Goal: Task Accomplishment & Management: Use online tool/utility

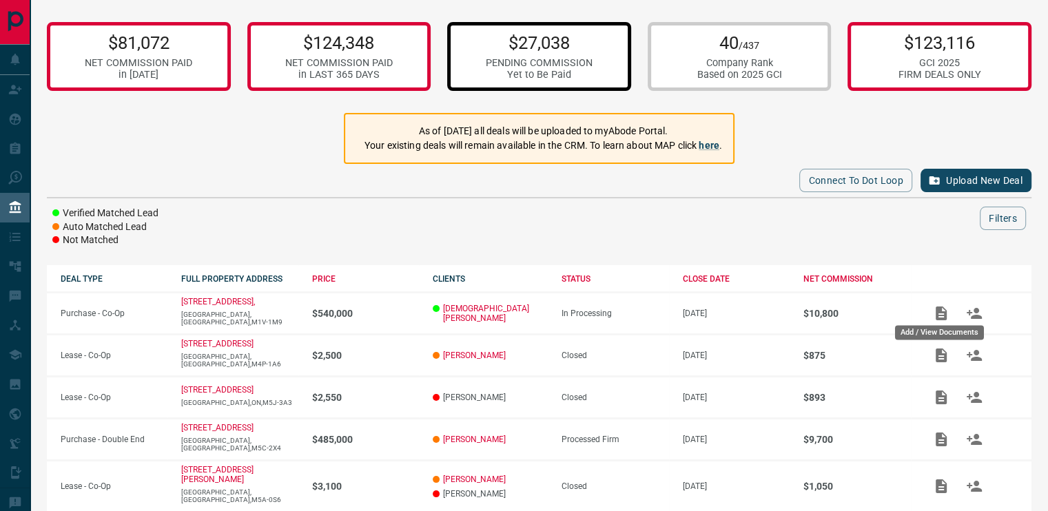
click at [942, 316] on div "Add / View Documents" at bounding box center [940, 329] width 92 height 26
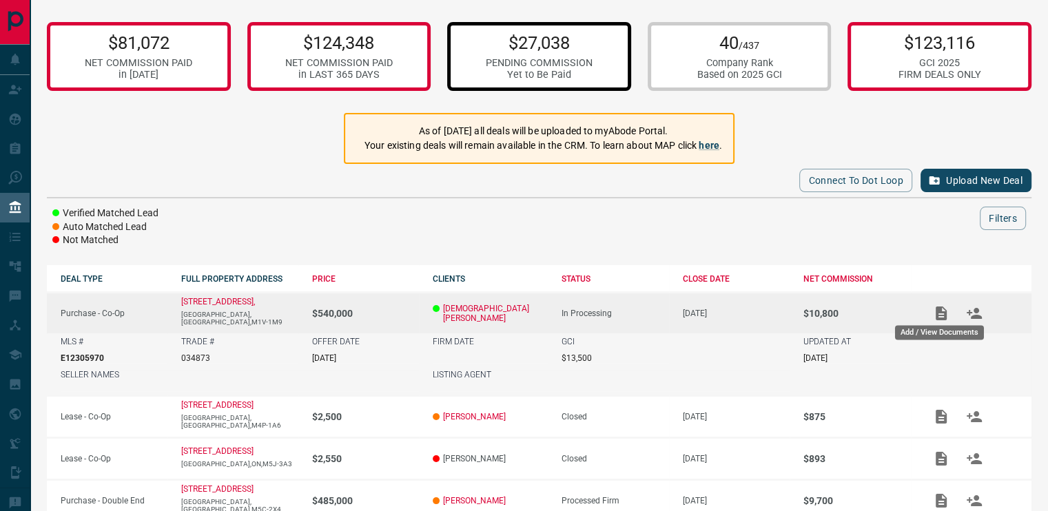
click at [935, 316] on div "Add / View Documents" at bounding box center [940, 329] width 92 height 26
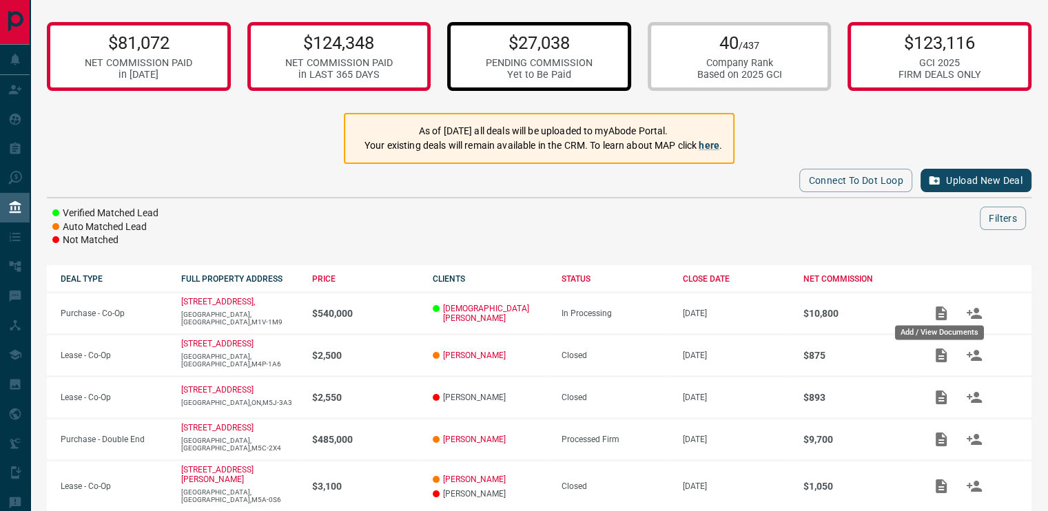
click at [935, 316] on div "Add / View Documents" at bounding box center [940, 329] width 92 height 26
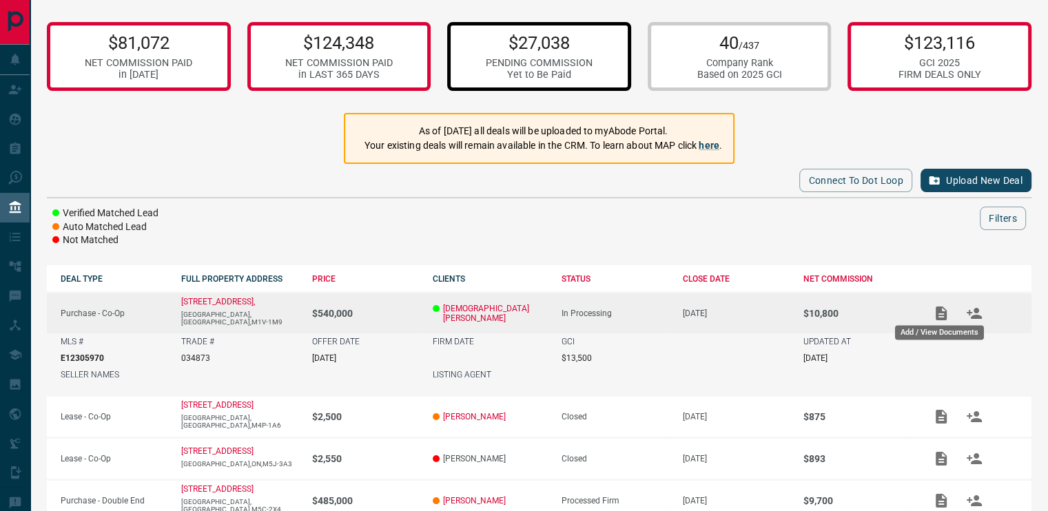
click at [935, 332] on div "Add / View Documents" at bounding box center [939, 332] width 89 height 14
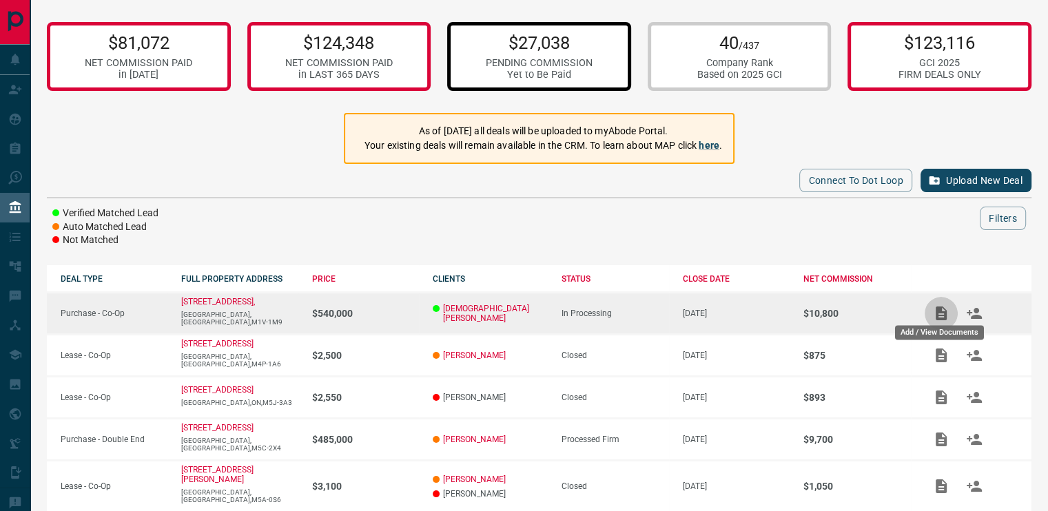
click at [940, 311] on icon "Add / View Documents" at bounding box center [941, 314] width 11 height 14
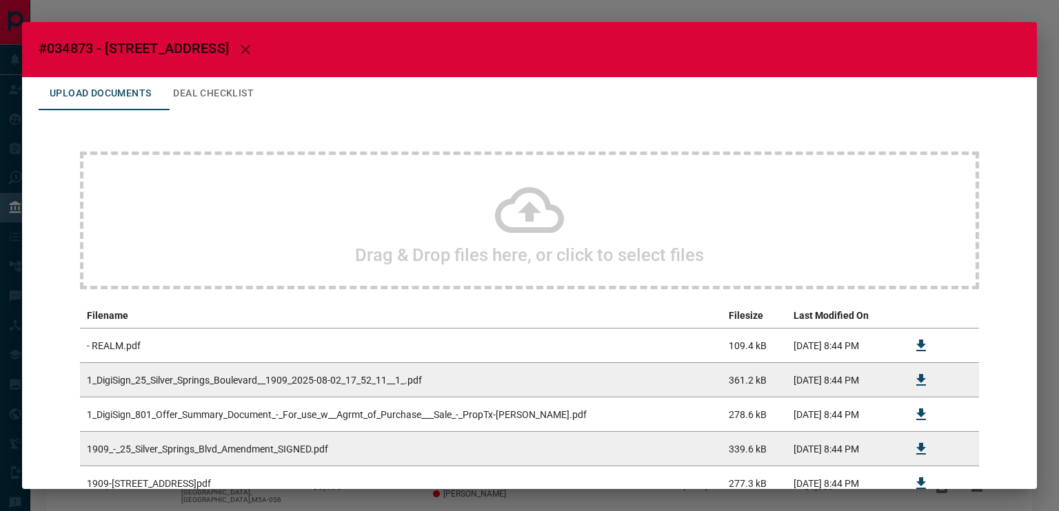
click at [496, 208] on icon at bounding box center [529, 210] width 69 height 46
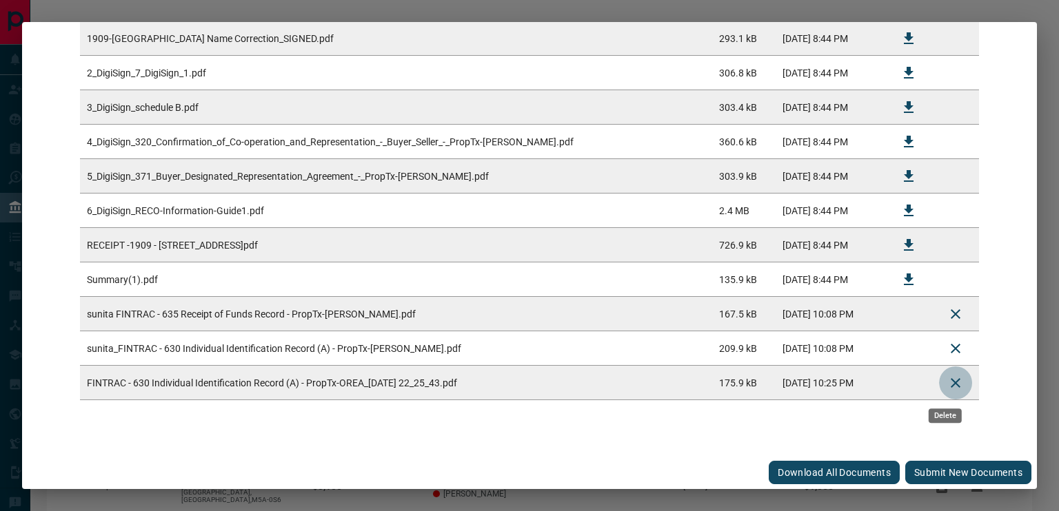
click at [947, 380] on icon "Delete" at bounding box center [955, 383] width 17 height 17
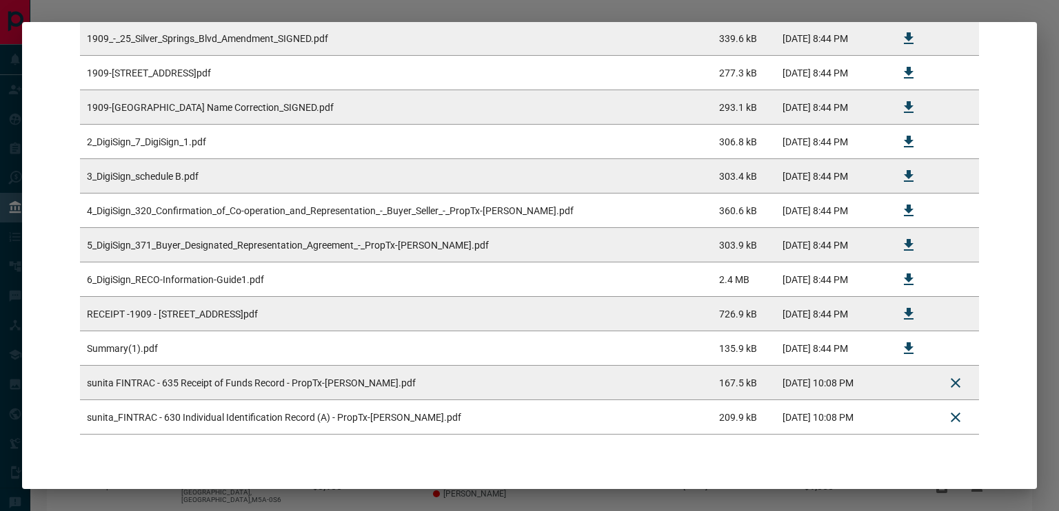
scroll to position [0, 0]
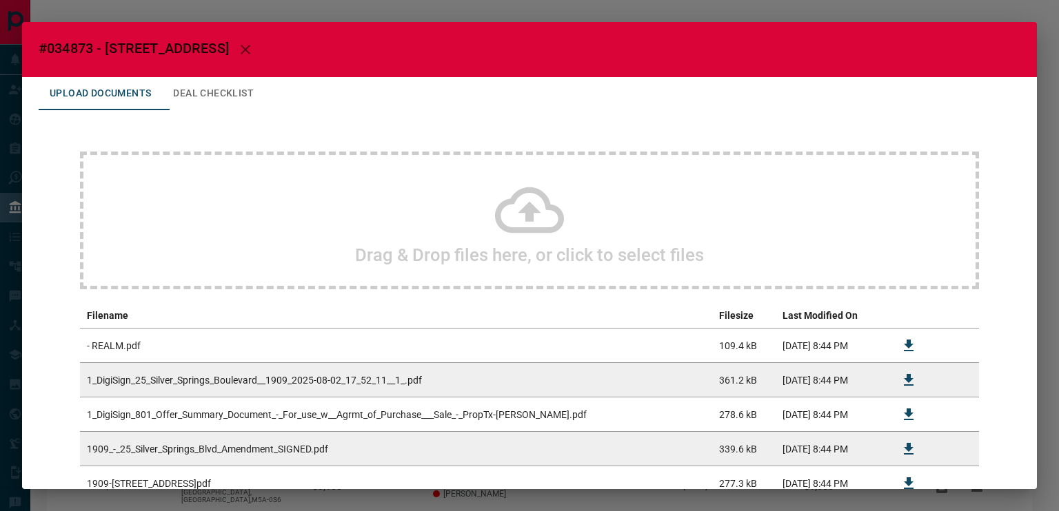
click at [502, 199] on icon at bounding box center [529, 210] width 69 height 69
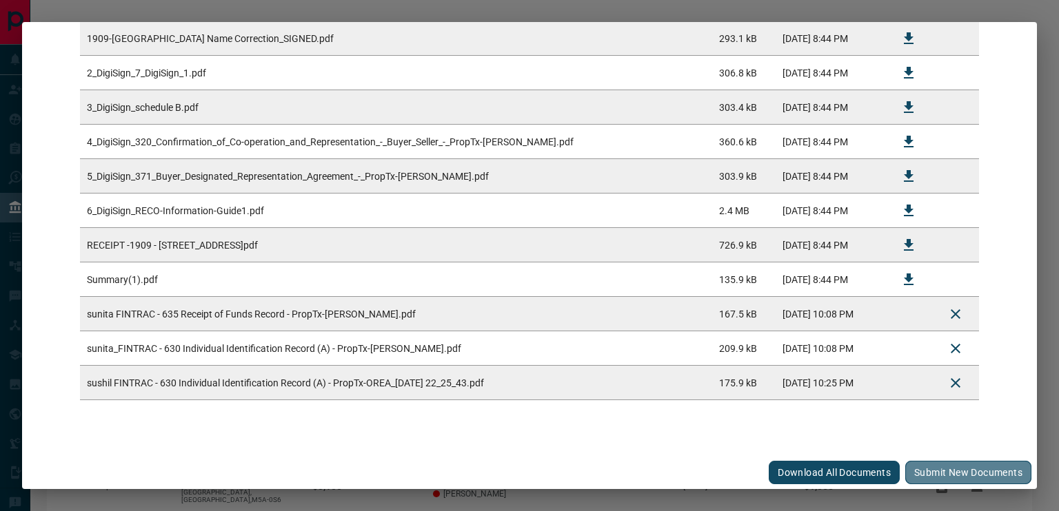
click at [926, 467] on button "Submit new documents" at bounding box center [968, 472] width 126 height 23
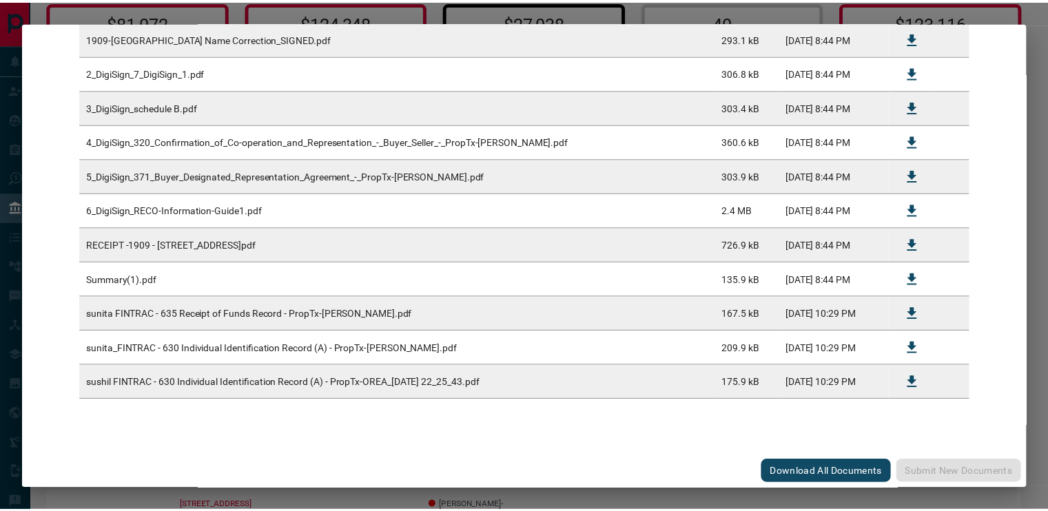
scroll to position [0, 0]
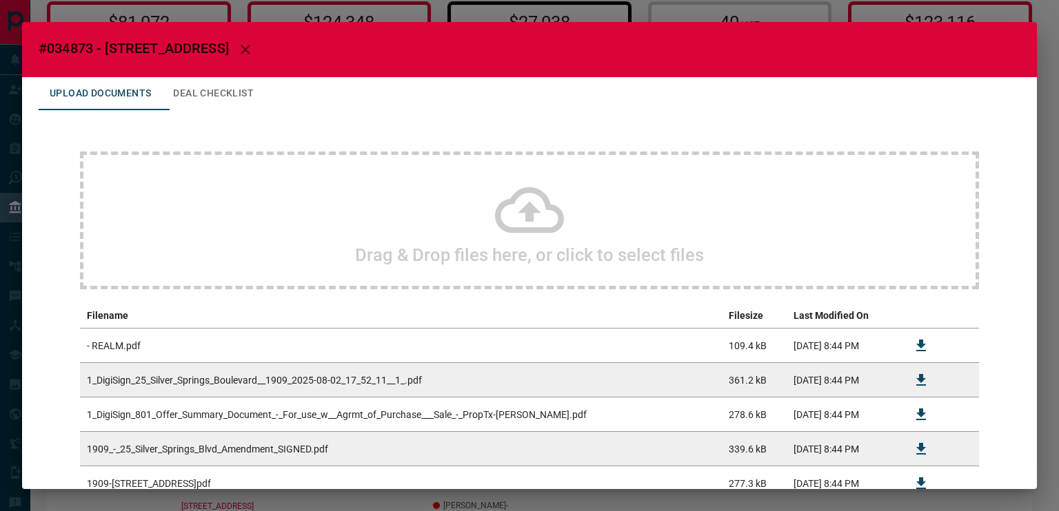
click at [1048, 165] on div "#034873 - [GEOGRAPHIC_DATA] Upload Documents Deal Checklist Drag & Drop files h…" at bounding box center [529, 255] width 1059 height 511
